Goal: Task Accomplishment & Management: Use online tool/utility

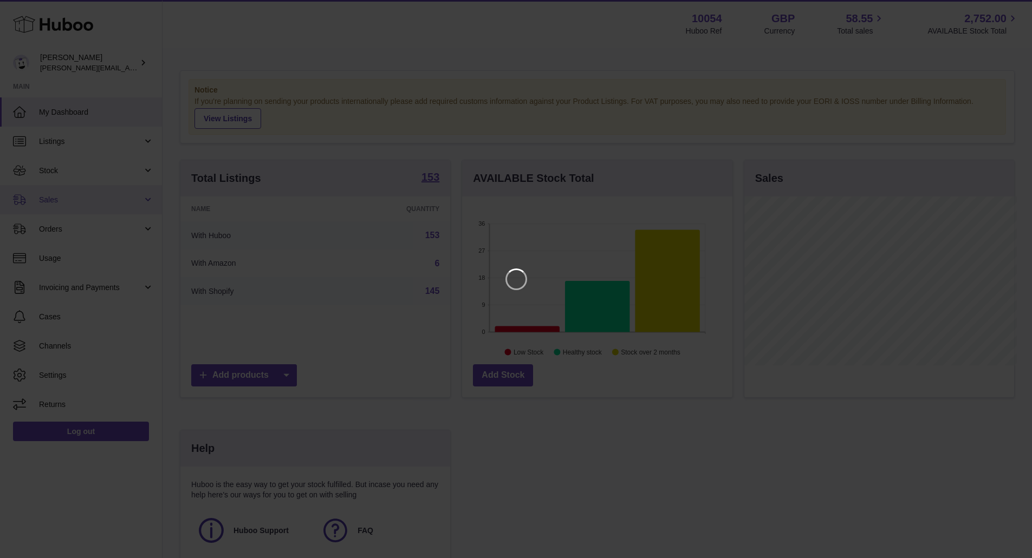
scroll to position [169, 273]
click at [1010, 8] on icon "Close" at bounding box center [1011, 9] width 9 height 9
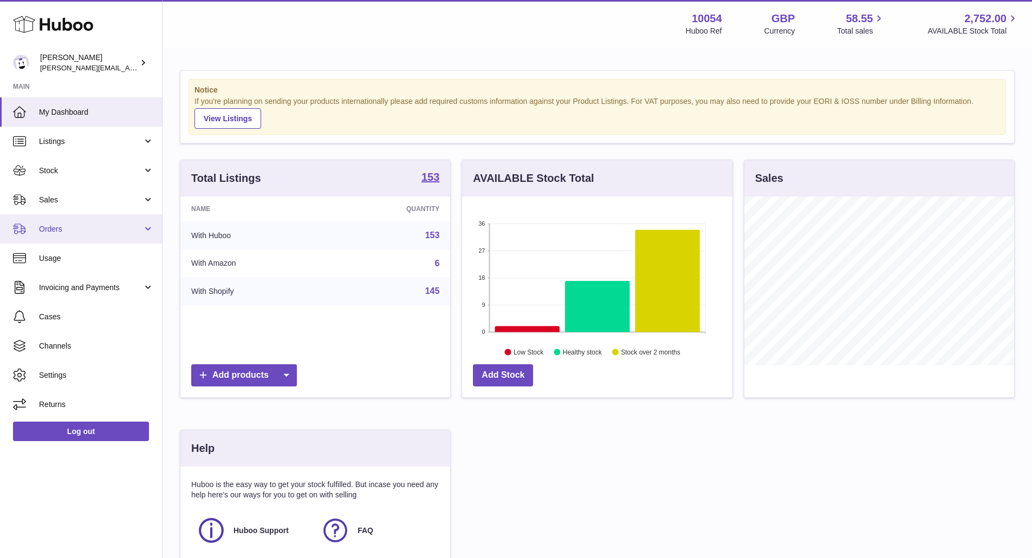
click at [107, 216] on link "Orders" at bounding box center [81, 228] width 162 height 29
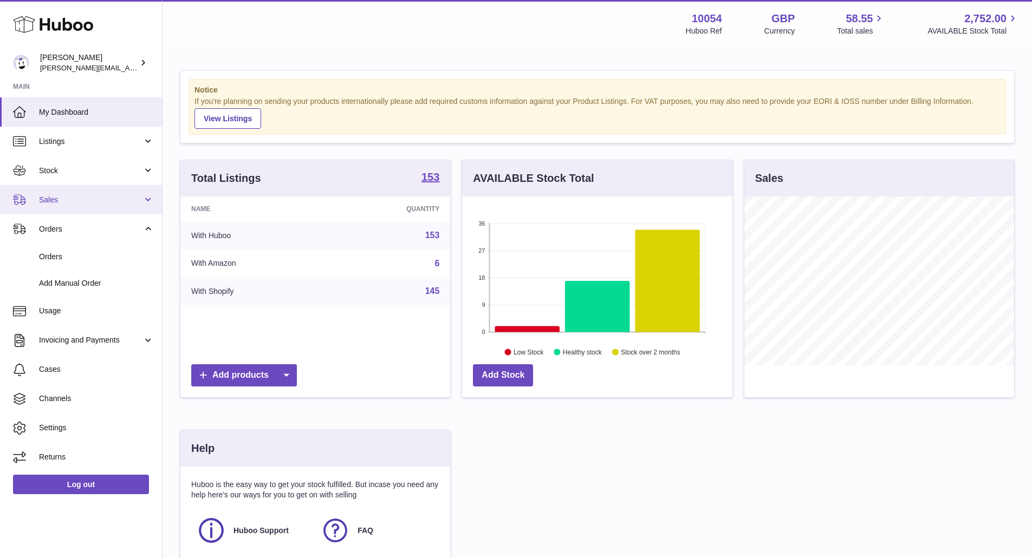
click at [115, 196] on span "Sales" at bounding box center [90, 200] width 103 height 10
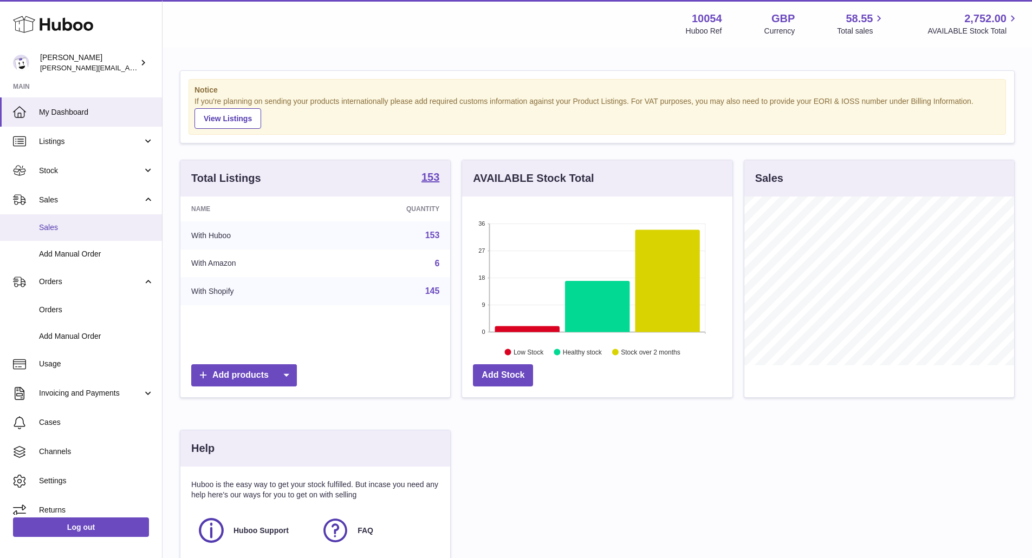
click at [89, 233] on link "Sales" at bounding box center [81, 227] width 162 height 27
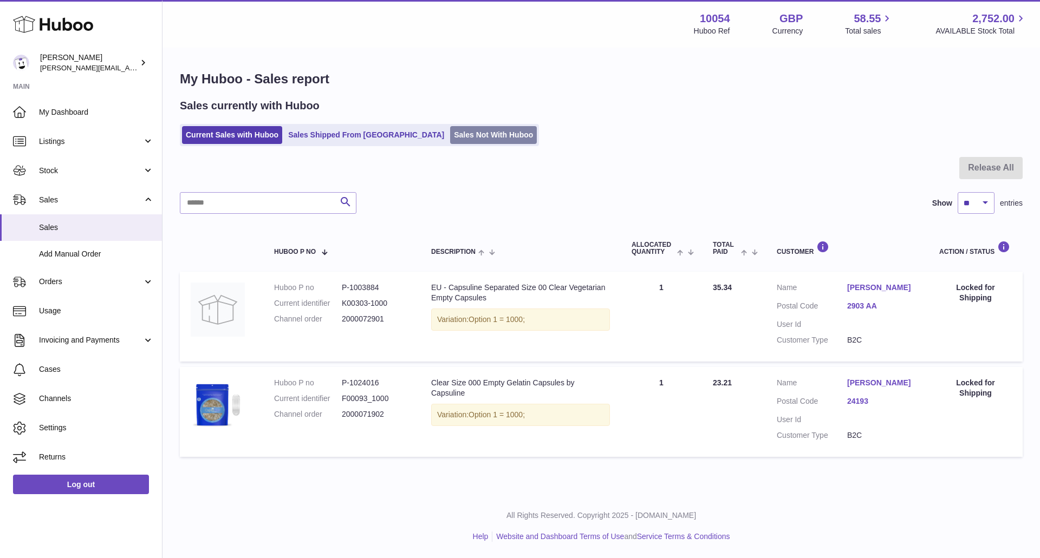
click at [450, 138] on link "Sales Not With Huboo" at bounding box center [493, 135] width 87 height 18
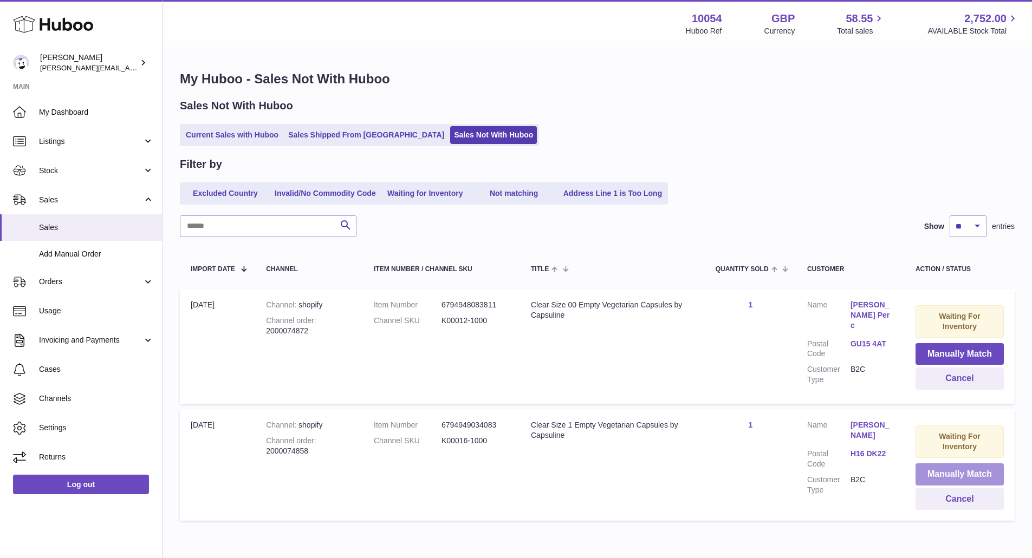
click at [979, 464] on button "Manually Match" at bounding box center [959, 475] width 88 height 22
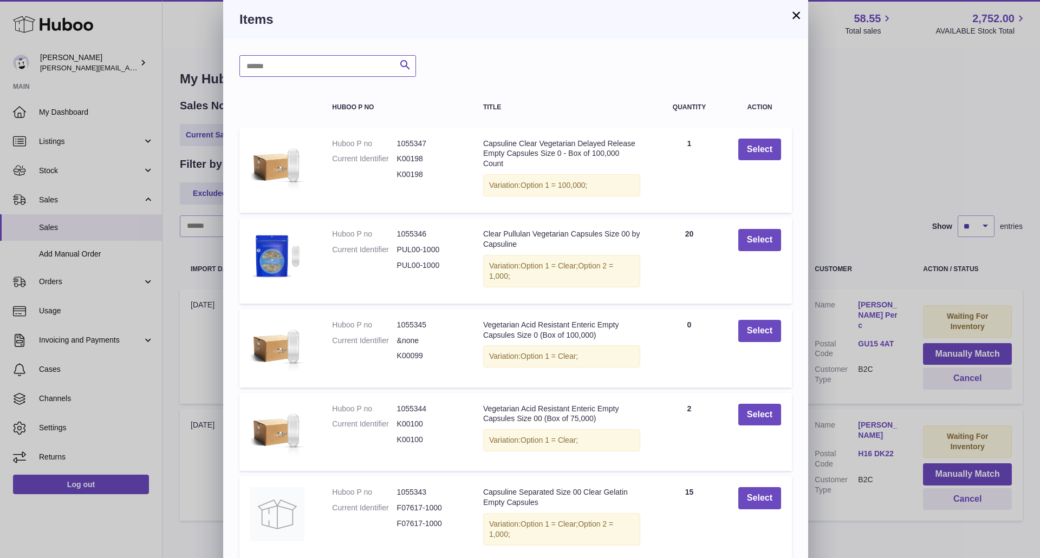
click at [253, 57] on input "text" at bounding box center [327, 66] width 177 height 22
type input "******"
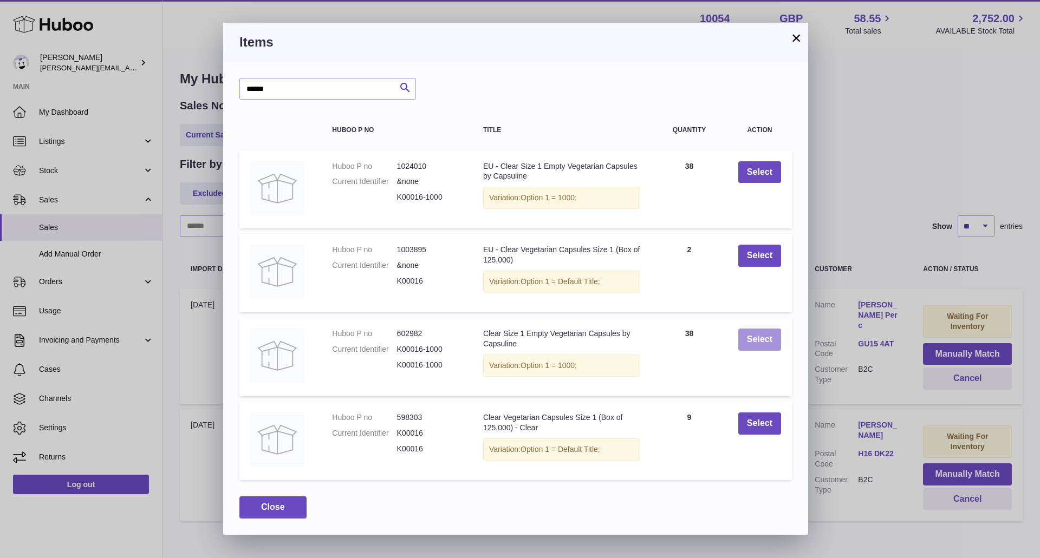
click at [762, 344] on button "Select" at bounding box center [759, 340] width 43 height 22
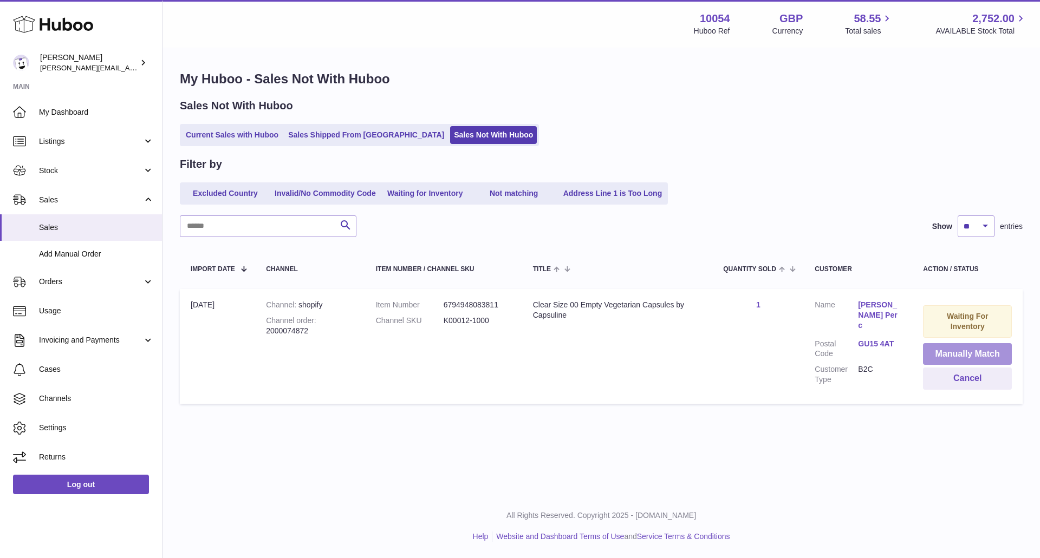
click at [972, 351] on button "Manually Match" at bounding box center [967, 354] width 89 height 22
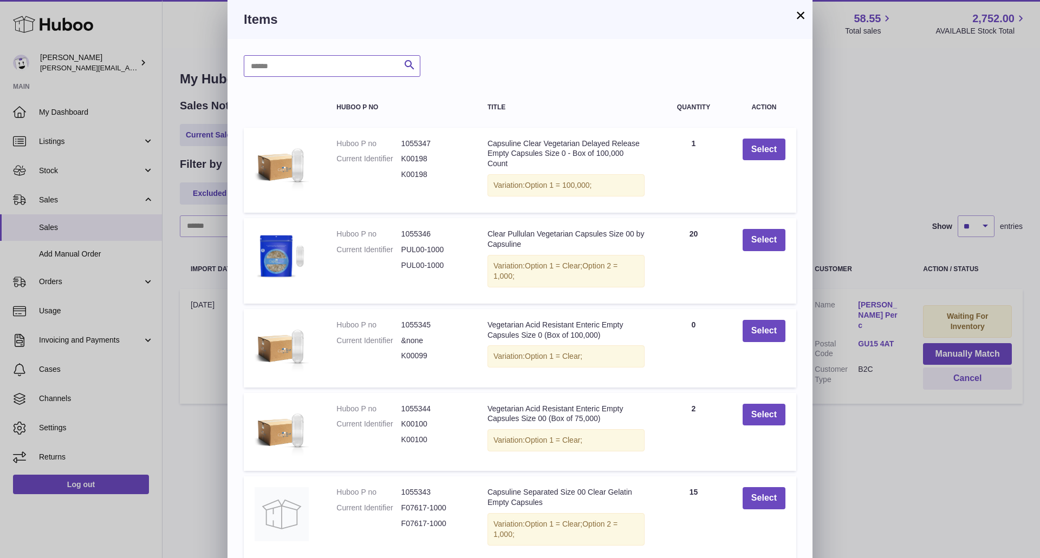
click at [351, 69] on input "text" at bounding box center [332, 66] width 177 height 22
type input "**********"
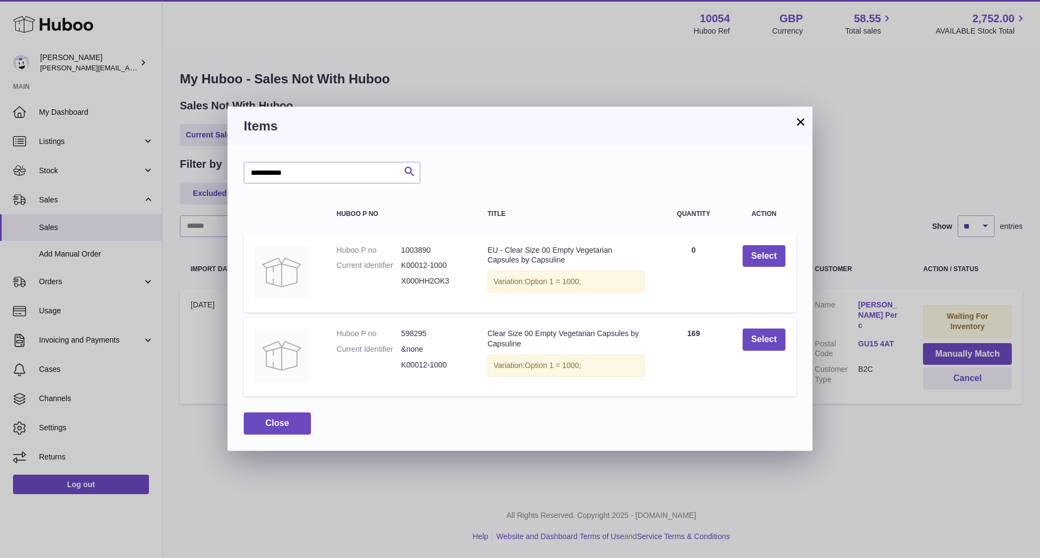
click at [791, 340] on td "Select" at bounding box center [764, 357] width 64 height 79
click at [763, 339] on button "Select" at bounding box center [764, 340] width 43 height 22
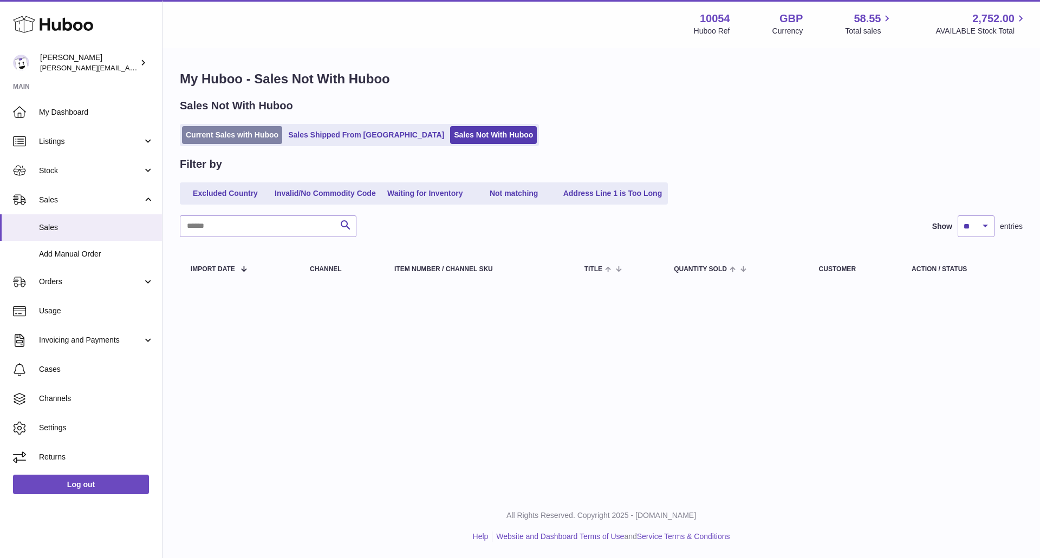
click at [243, 128] on link "Current Sales with Huboo" at bounding box center [232, 135] width 100 height 18
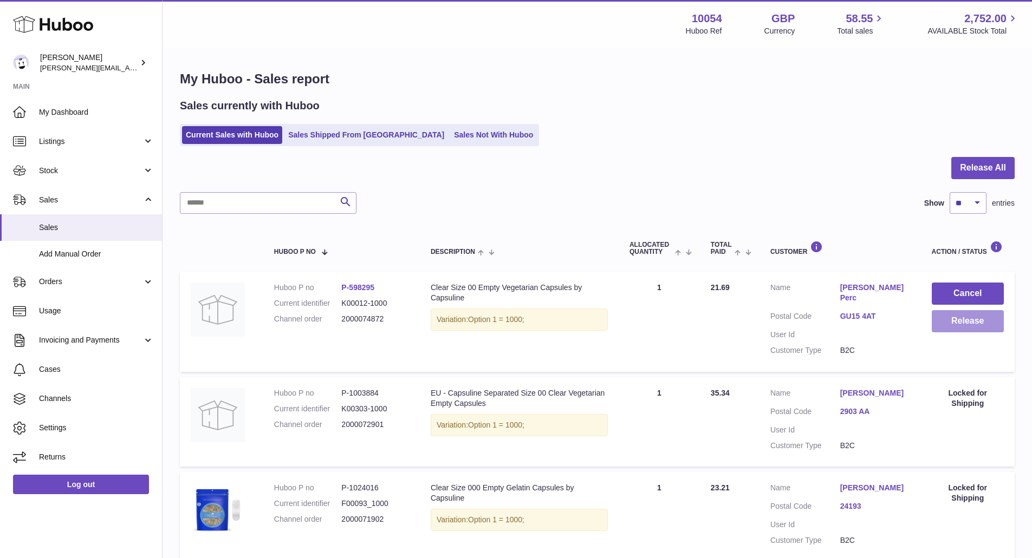
click at [981, 324] on button "Release" at bounding box center [968, 321] width 72 height 22
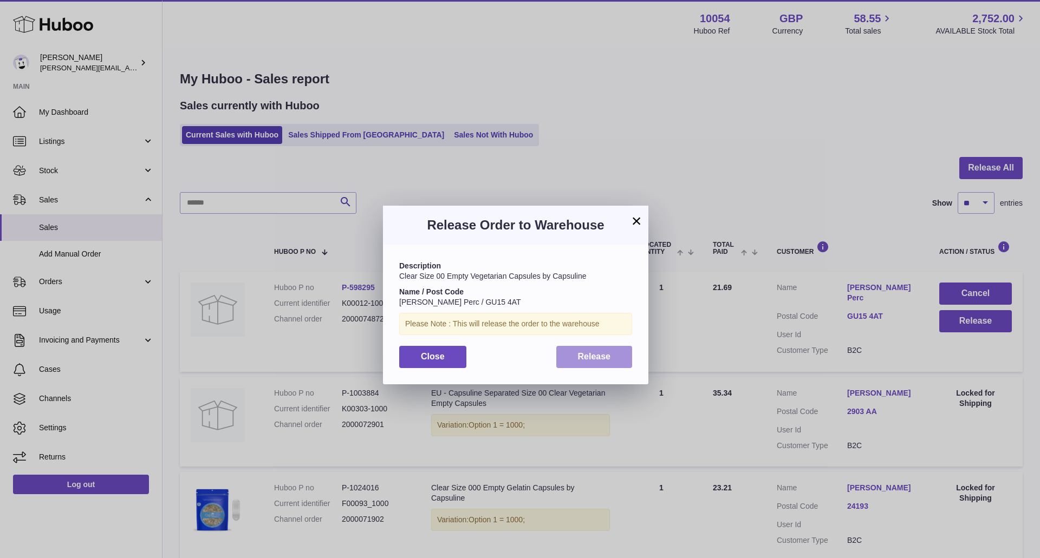
click at [579, 349] on button "Release" at bounding box center [594, 357] width 76 height 22
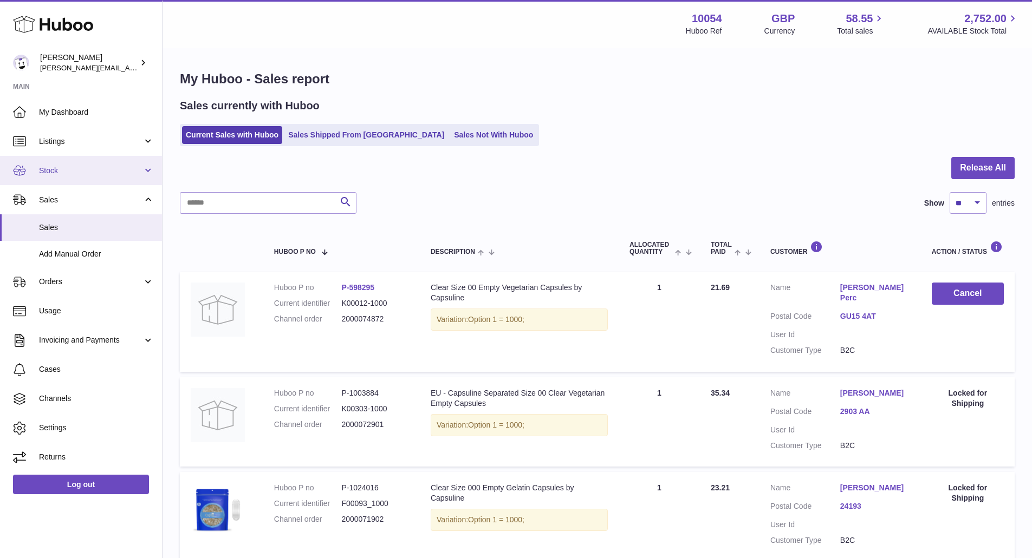
click at [115, 166] on span "Stock" at bounding box center [90, 171] width 103 height 10
